Goal: Check status: Check status

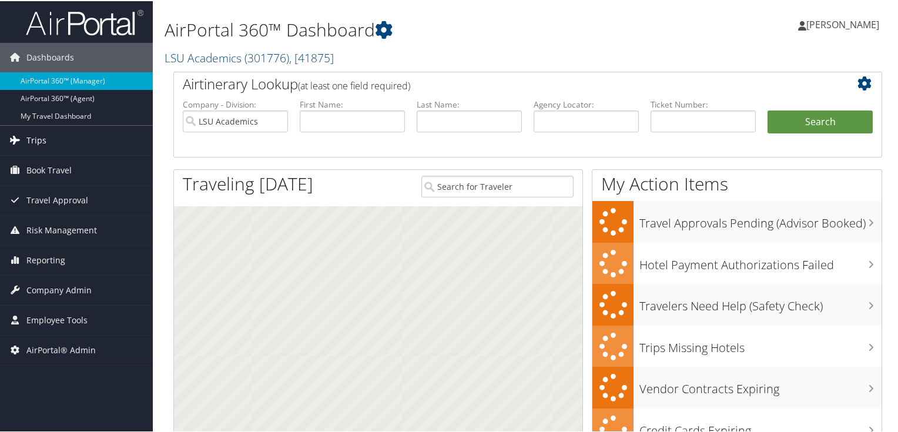
click at [33, 138] on span "Trips" at bounding box center [36, 139] width 20 height 29
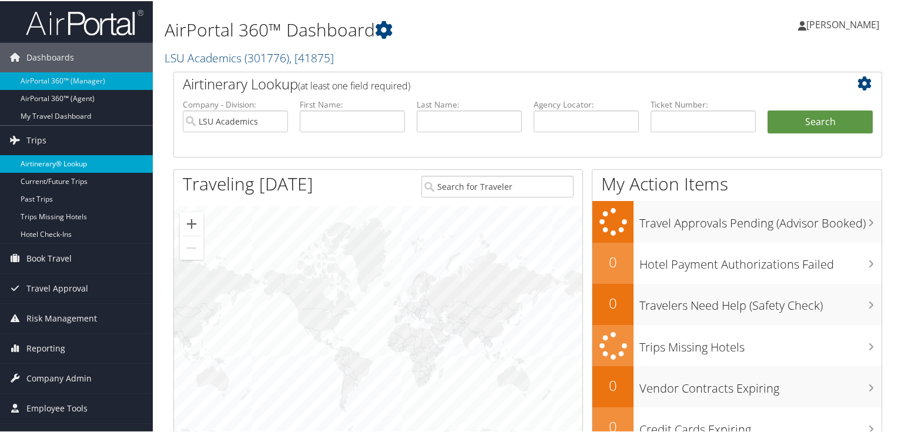
click at [66, 161] on link "Airtinerary® Lookup" at bounding box center [76, 163] width 153 height 18
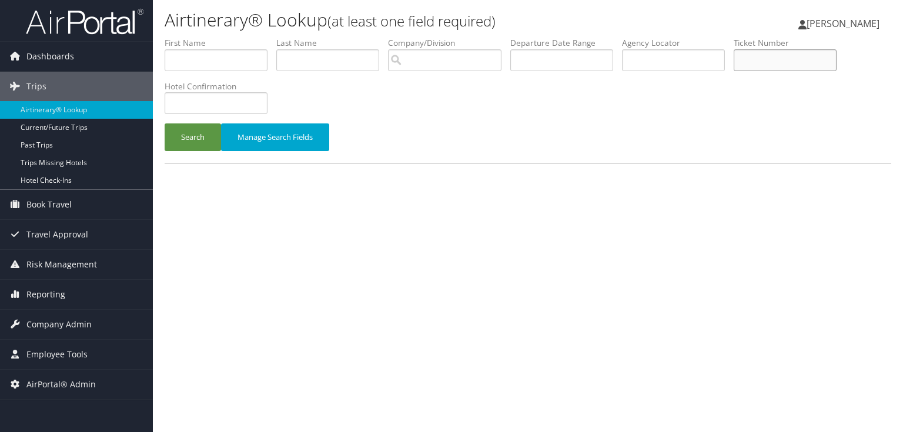
click at [778, 61] on input "text" at bounding box center [785, 60] width 103 height 22
paste input "0067309420881"
type input "0067309420881"
click at [200, 136] on button "Search" at bounding box center [193, 137] width 56 height 28
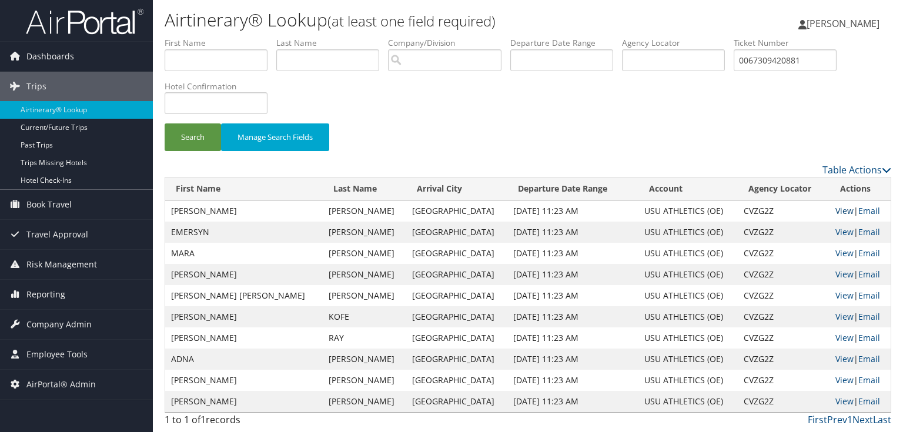
click at [836, 208] on link "View" at bounding box center [845, 210] width 18 height 11
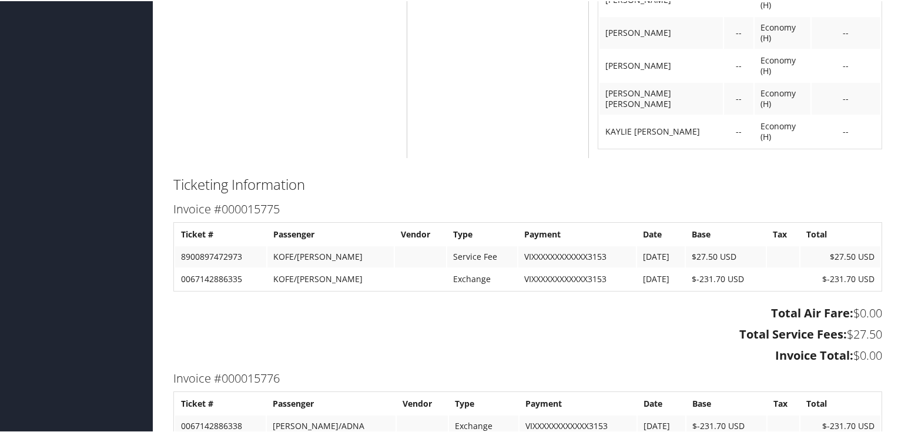
scroll to position [988, 0]
